Goal: Use online tool/utility: Utilize a website feature to perform a specific function

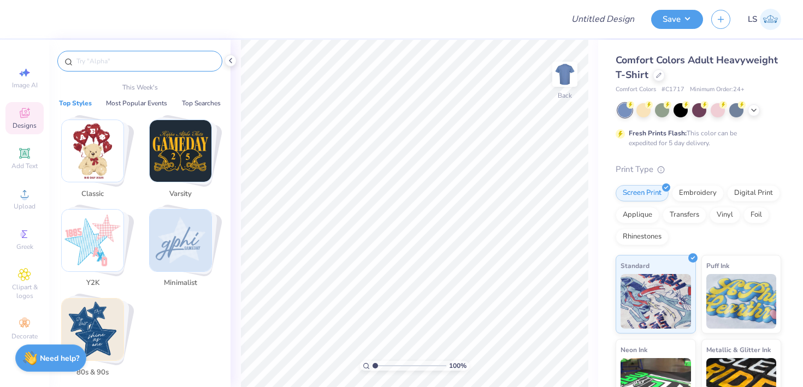
click at [158, 56] on input "text" at bounding box center [145, 61] width 140 height 11
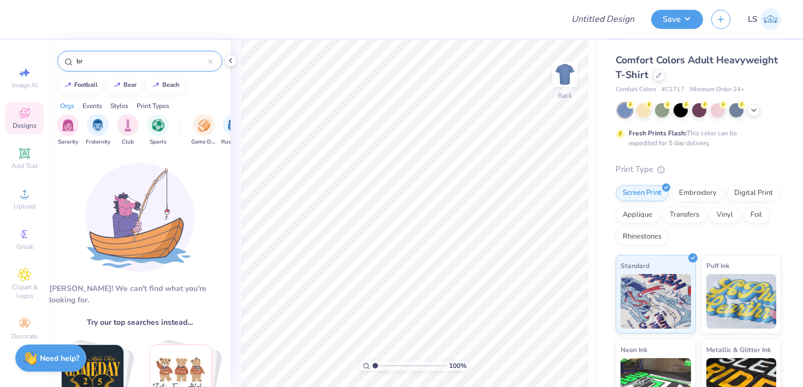
type input "b"
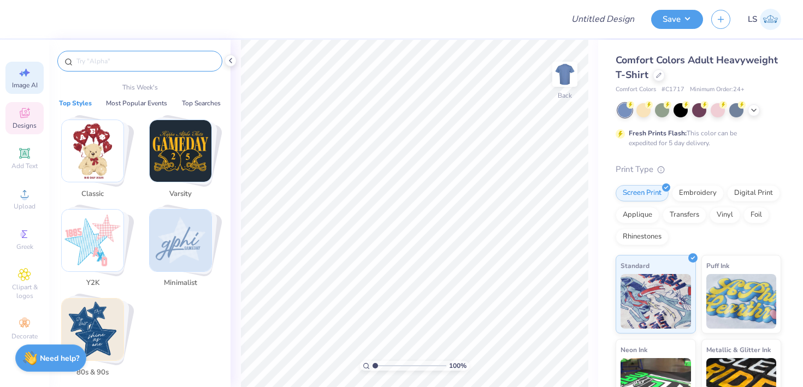
click at [27, 70] on icon at bounding box center [26, 73] width 8 height 8
select select "4"
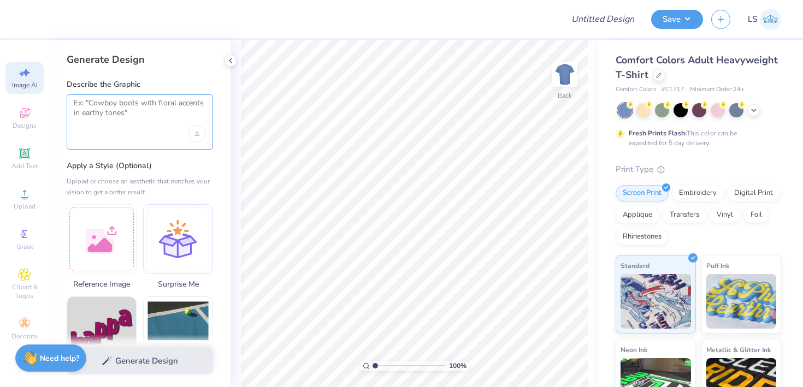
click at [129, 117] on textarea at bounding box center [140, 111] width 132 height 27
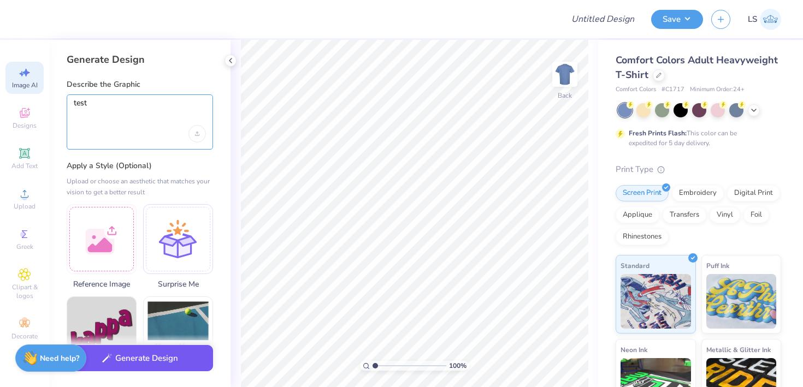
type textarea "test"
click at [171, 371] on div "Generate Design" at bounding box center [139, 361] width 181 height 53
click at [141, 362] on button "Generate Design" at bounding box center [140, 358] width 146 height 27
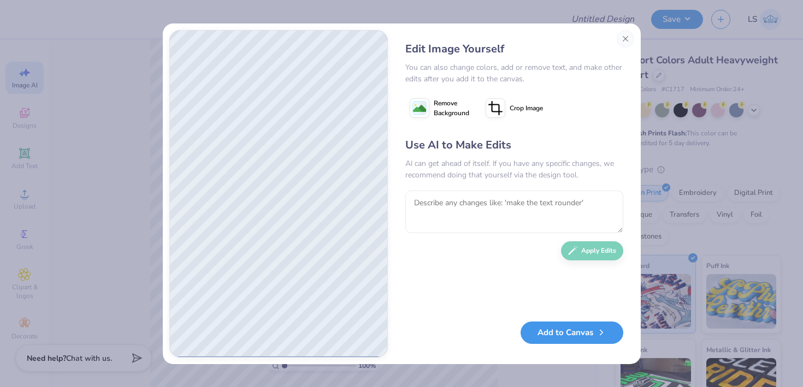
click at [555, 338] on button "Add to Canvas" at bounding box center [571, 333] width 103 height 22
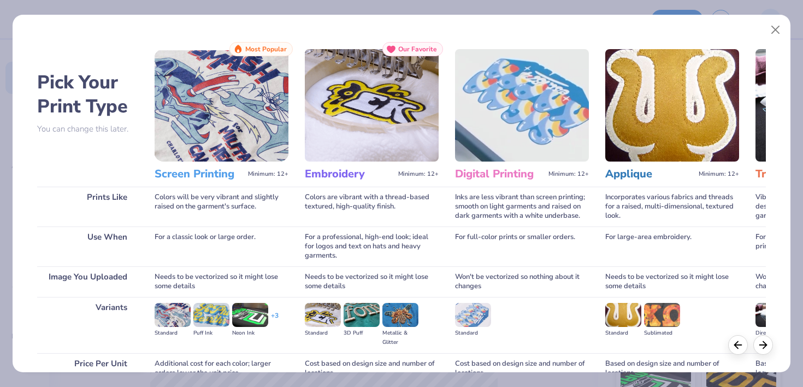
scroll to position [103, 0]
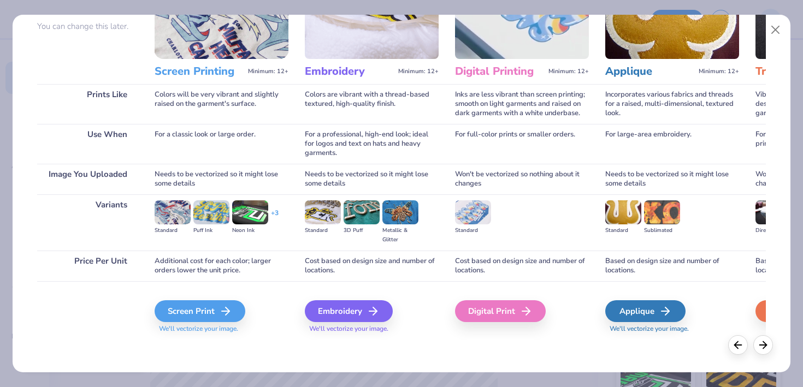
drag, startPoint x: 491, startPoint y: 316, endPoint x: 261, endPoint y: 284, distance: 232.1
click at [262, 284] on div "Pick Your Print Type You can change this later. Prints Like Use When Image You …" at bounding box center [401, 139] width 729 height 400
click at [209, 309] on div "Screen Print" at bounding box center [201, 311] width 91 height 22
click at [199, 311] on div "Screen Print" at bounding box center [201, 311] width 91 height 22
click at [182, 317] on div "Screen Print" at bounding box center [201, 311] width 91 height 22
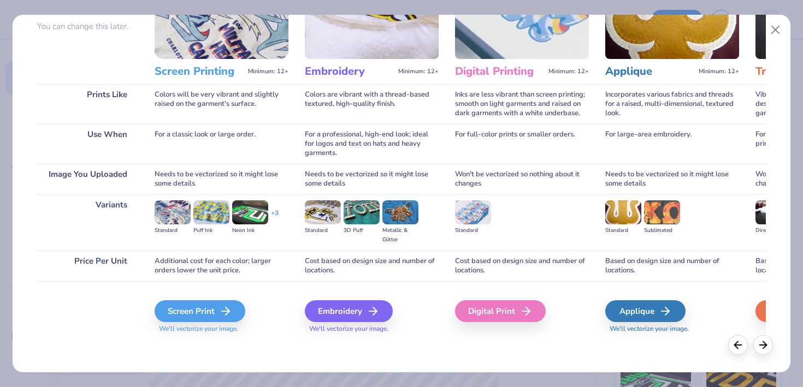
click at [190, 328] on span "We'll vectorize your image." at bounding box center [222, 328] width 134 height 9
click at [199, 312] on div "Screen Print" at bounding box center [201, 311] width 91 height 22
